Goal: Obtain resource: Obtain resource

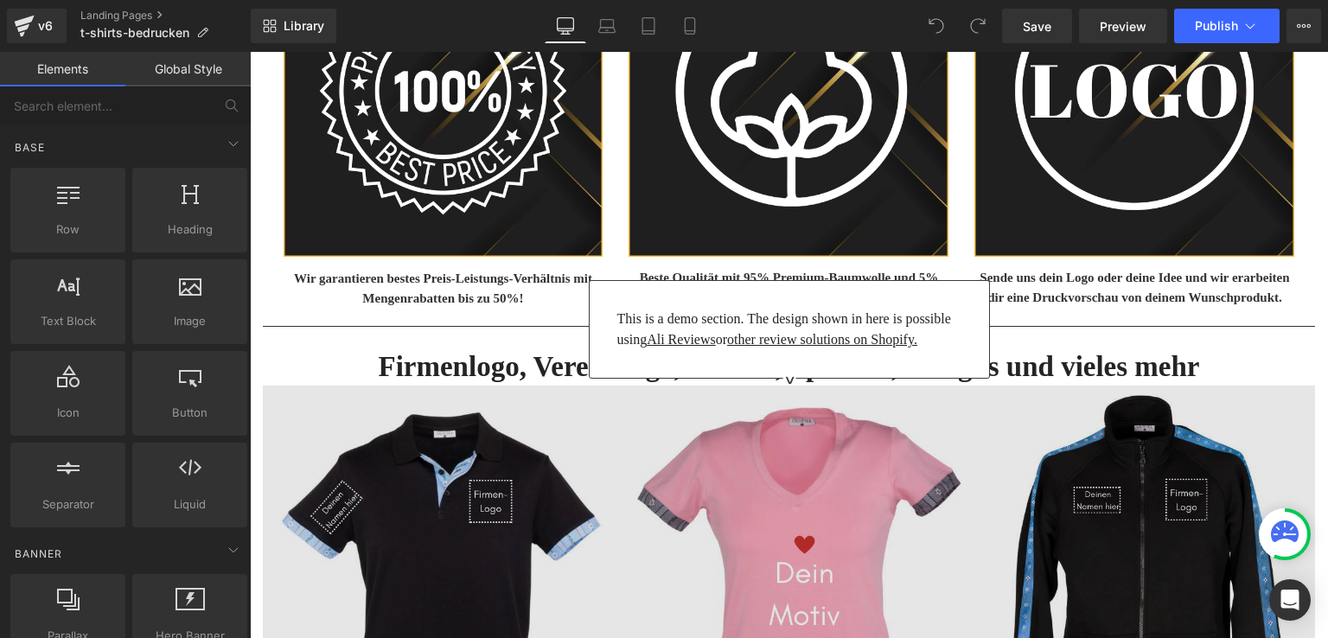
scroll to position [1037, 0]
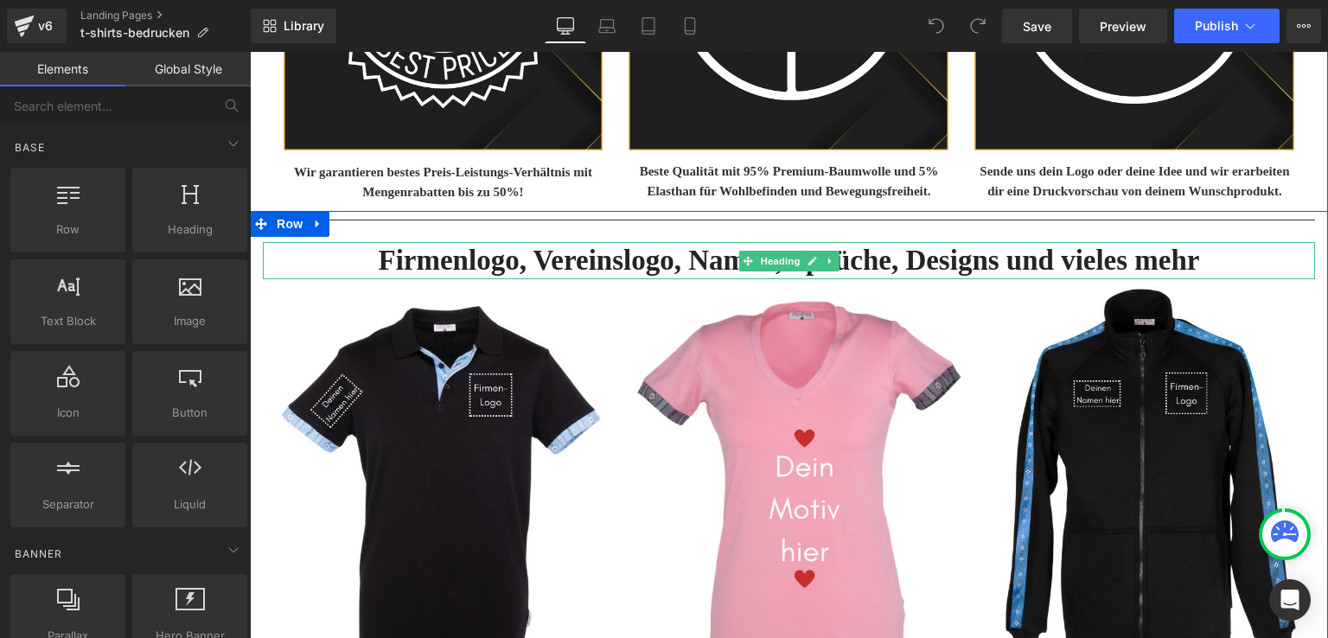
click at [522, 259] on h3 "Firmenlogo, Vereinslogo, Namen, Sprüche, Designs und vieles mehr" at bounding box center [789, 260] width 1052 height 37
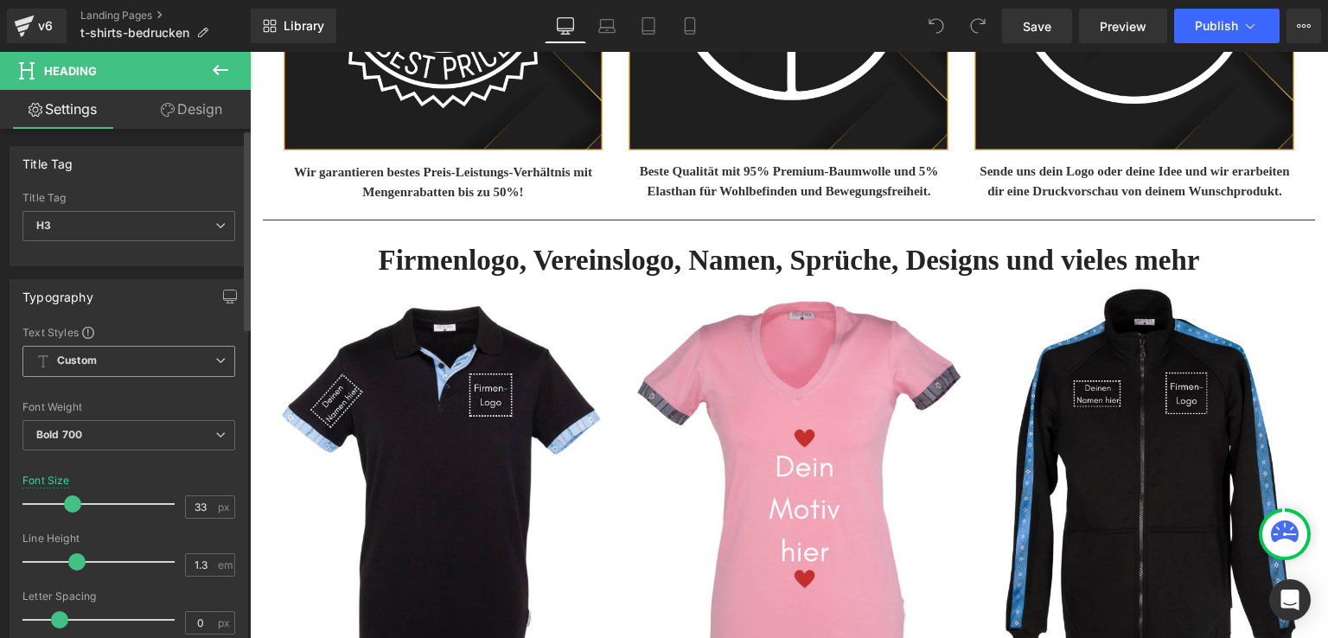
click at [153, 348] on span "Custom Setup Global Style" at bounding box center [128, 361] width 213 height 31
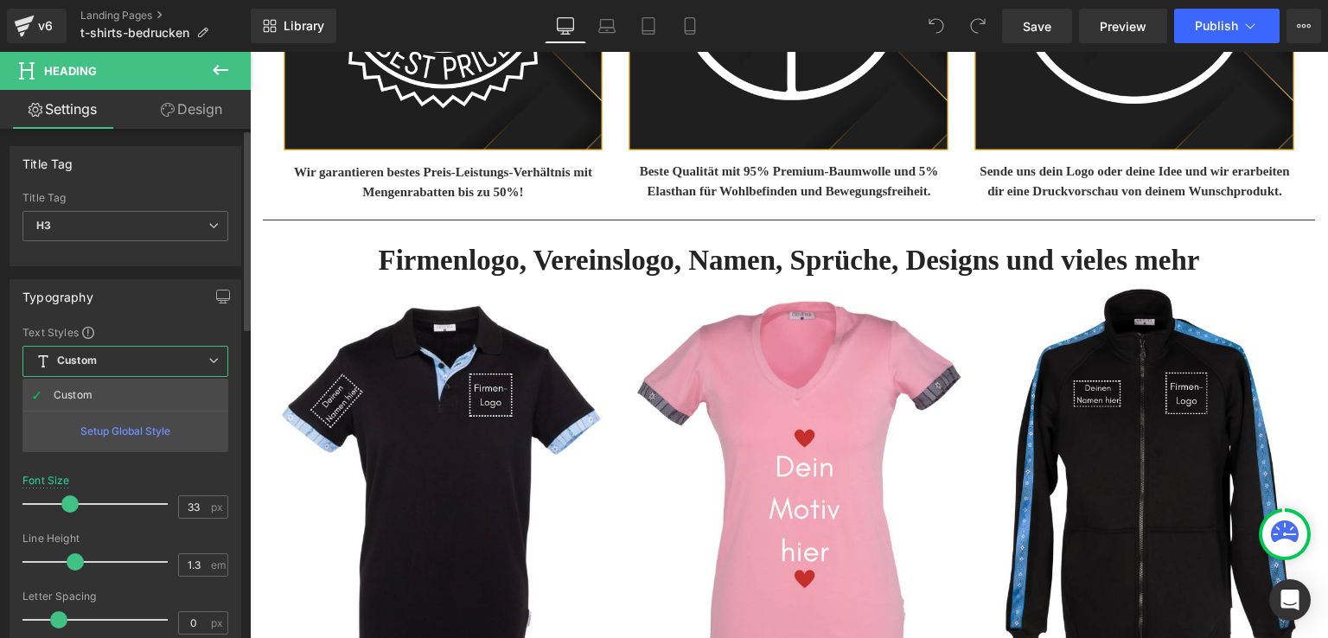
click at [154, 350] on span "Custom Setup Global Style" at bounding box center [125, 361] width 206 height 31
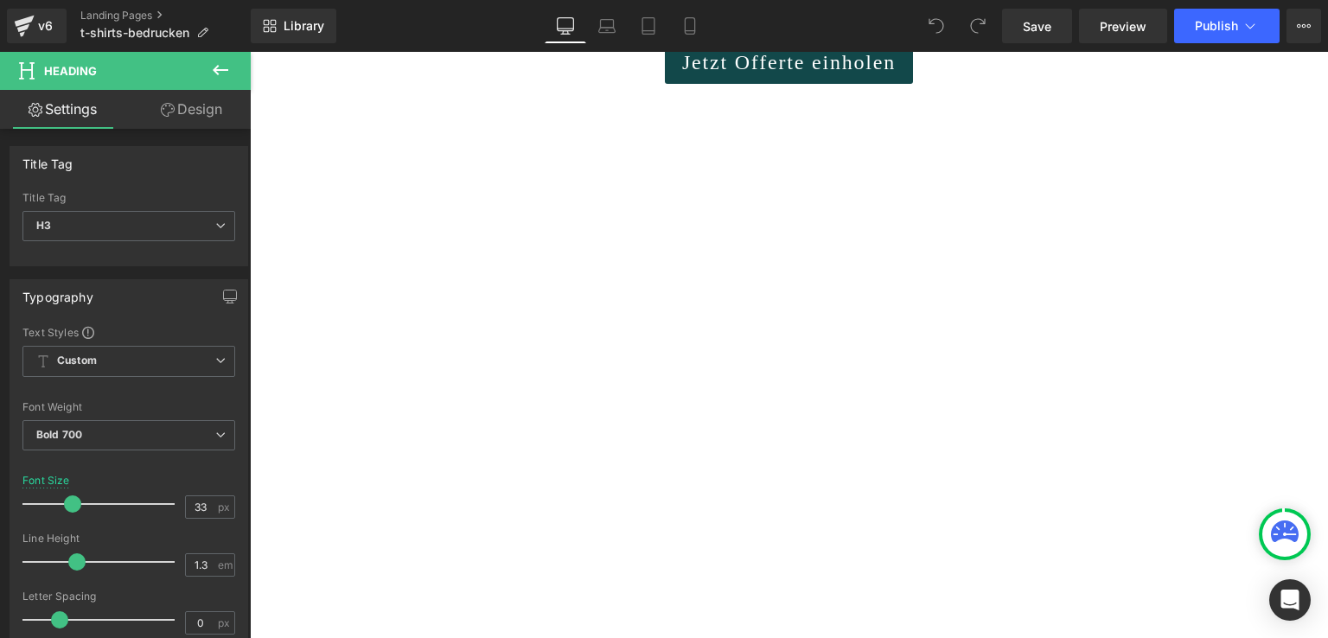
scroll to position [1642, 0]
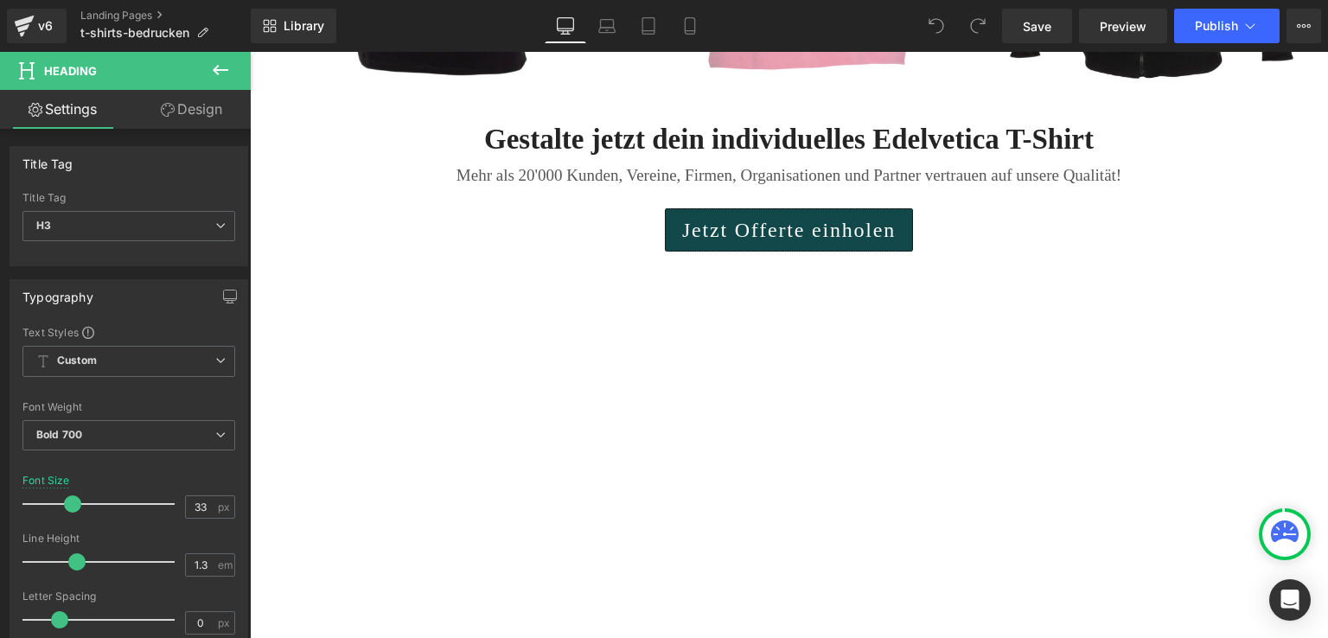
click at [802, 228] on div "Jetzt Offerte einholen Button" at bounding box center [789, 229] width 1052 height 43
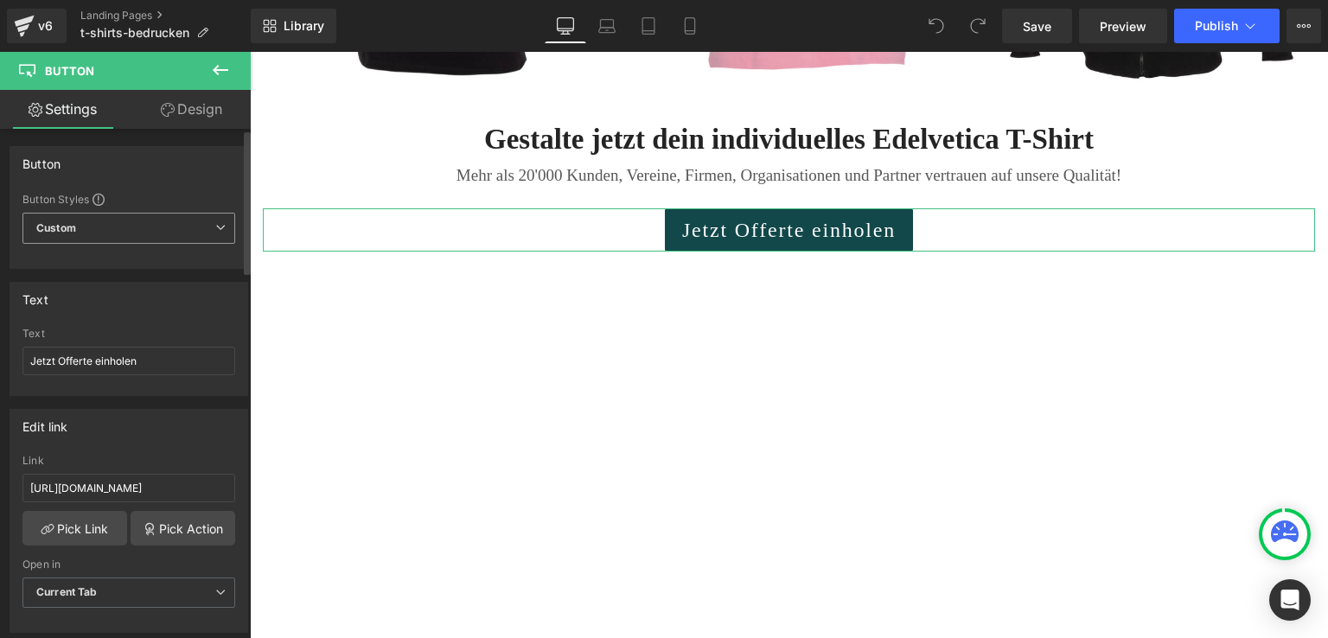
click at [80, 218] on span "Custom Setup Global Style" at bounding box center [128, 228] width 213 height 31
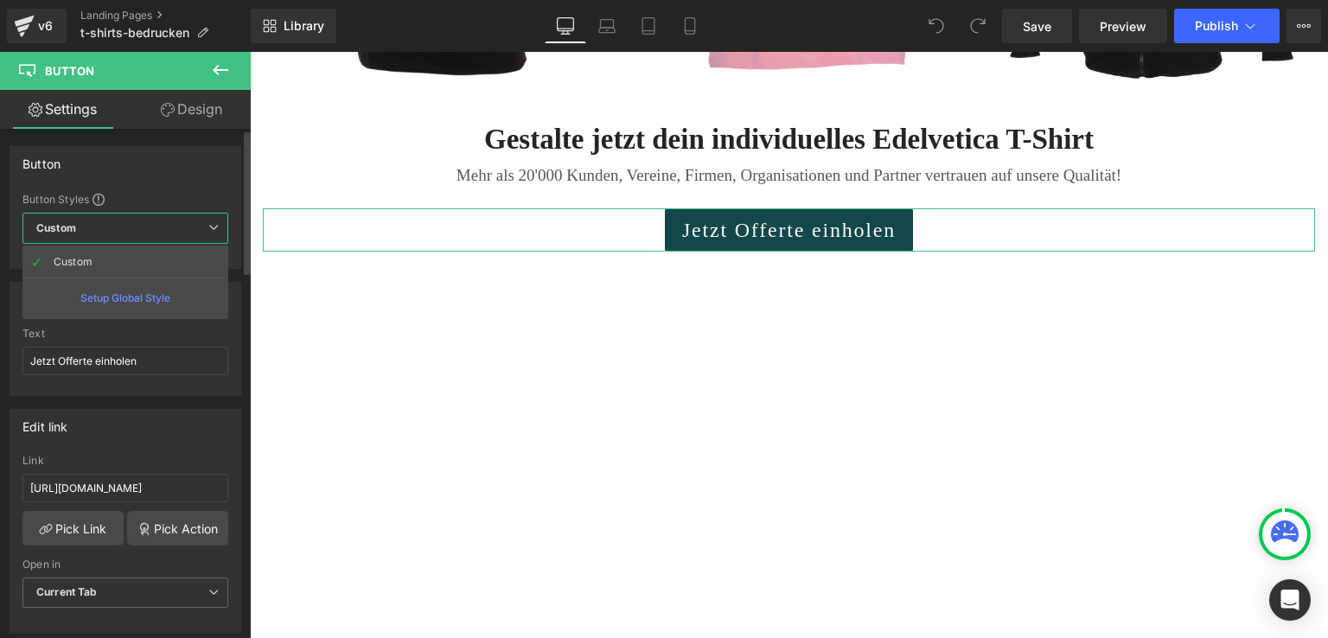
click at [107, 222] on span "Custom Setup Global Style" at bounding box center [125, 228] width 206 height 31
